Goal: Find specific page/section: Find specific page/section

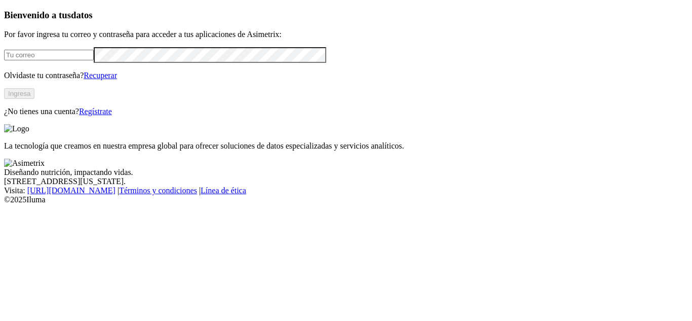
type input "[EMAIL_ADDRESS][DOMAIN_NAME]"
click at [34, 99] on button "Ingresa" at bounding box center [19, 93] width 30 height 11
